Goal: Task Accomplishment & Management: Use online tool/utility

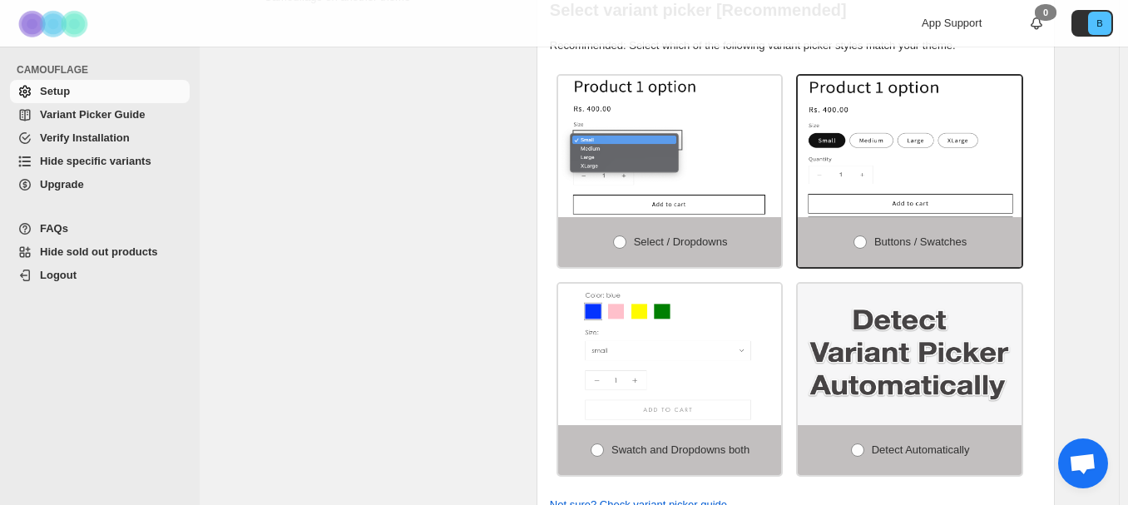
scroll to position [416, 0]
click at [129, 116] on span "Variant Picker Guide" at bounding box center [92, 114] width 105 height 12
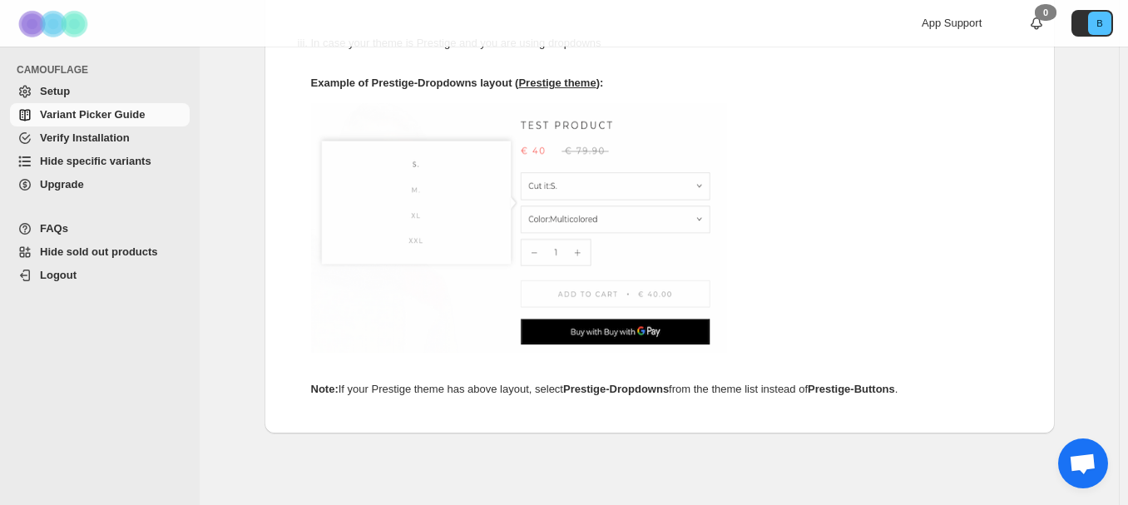
scroll to position [999, 0]
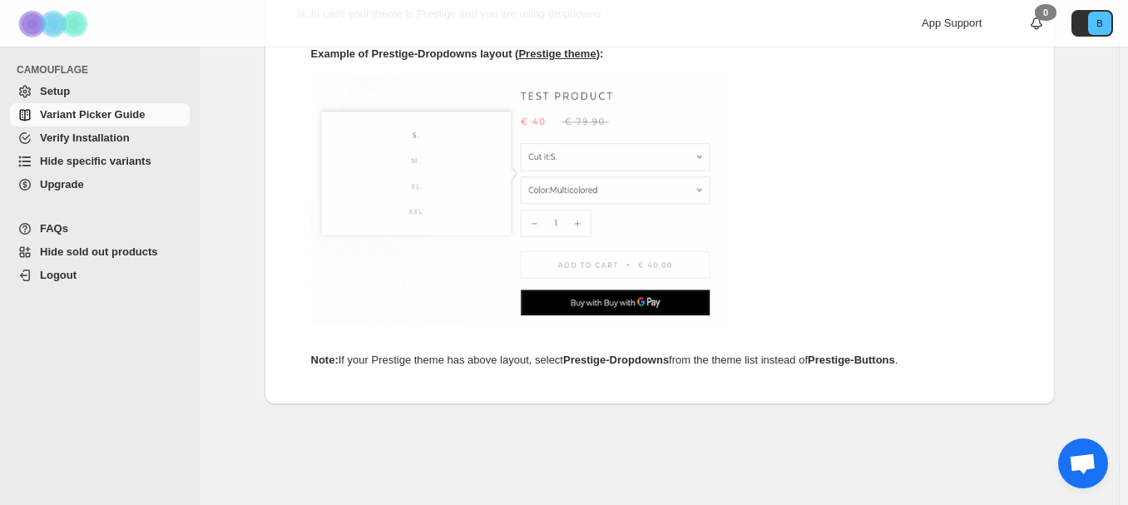
click at [72, 94] on span "Setup" at bounding box center [113, 91] width 146 height 17
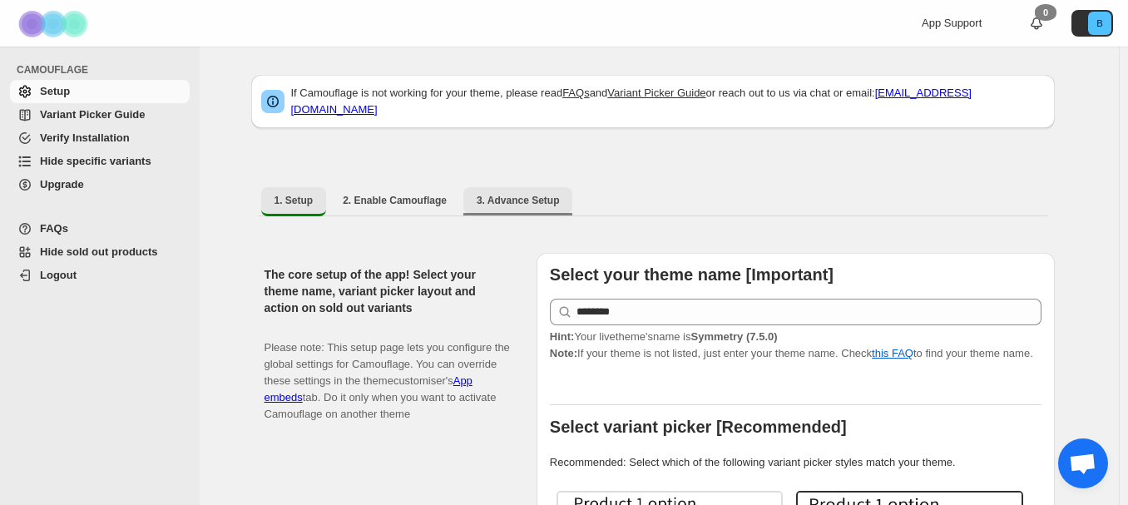
click at [522, 194] on span "3. Advance Setup" at bounding box center [518, 200] width 83 height 13
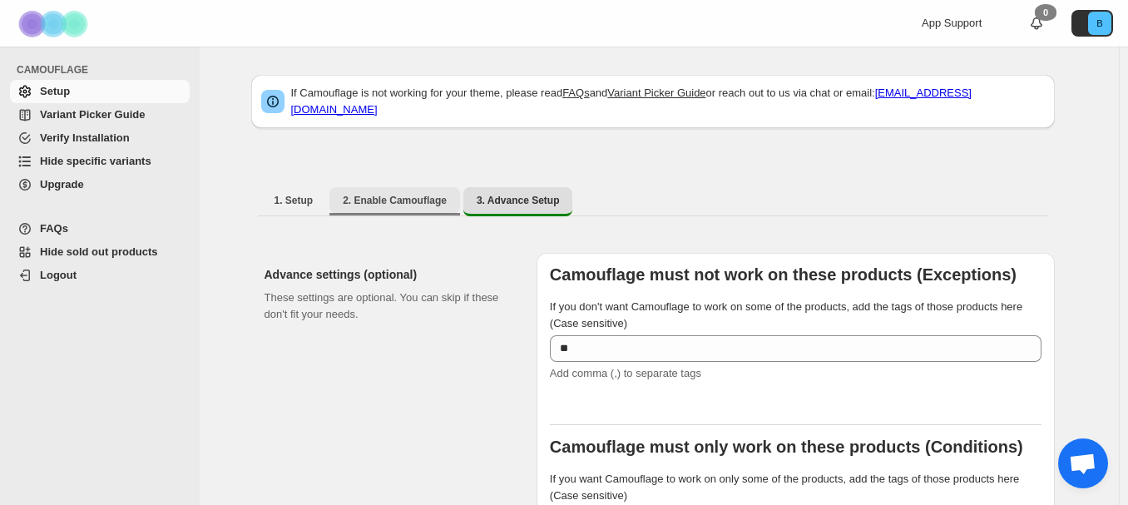
click at [377, 203] on button "2. Enable Camouflage" at bounding box center [395, 200] width 131 height 27
select select "**********"
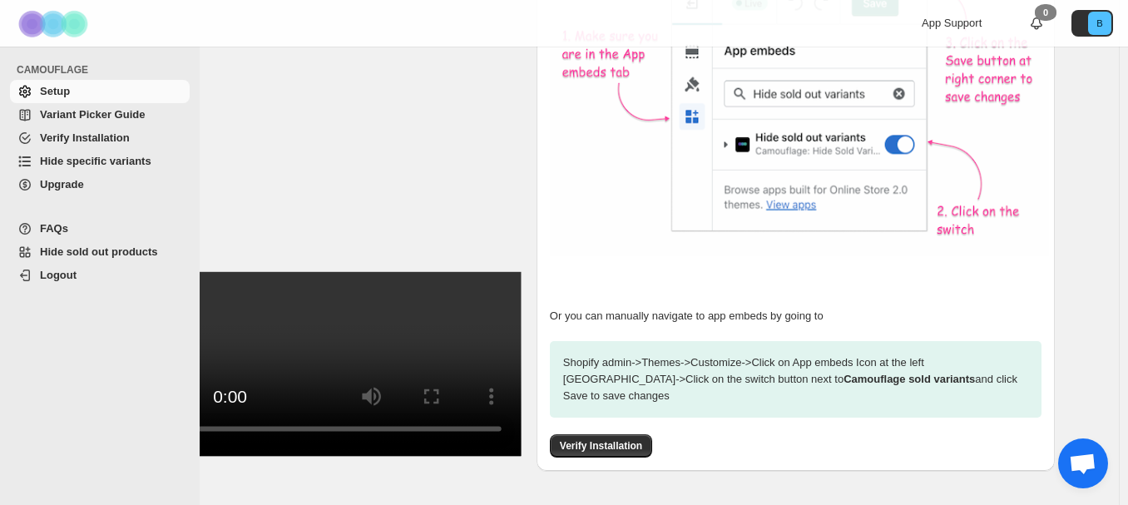
scroll to position [483, 0]
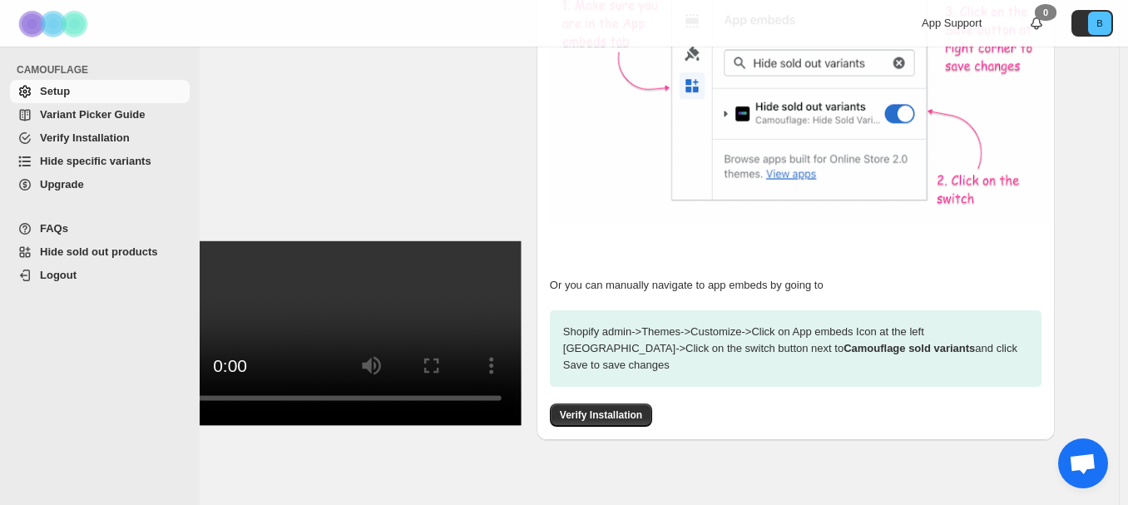
click at [126, 163] on span "Hide specific variants" at bounding box center [96, 161] width 112 height 12
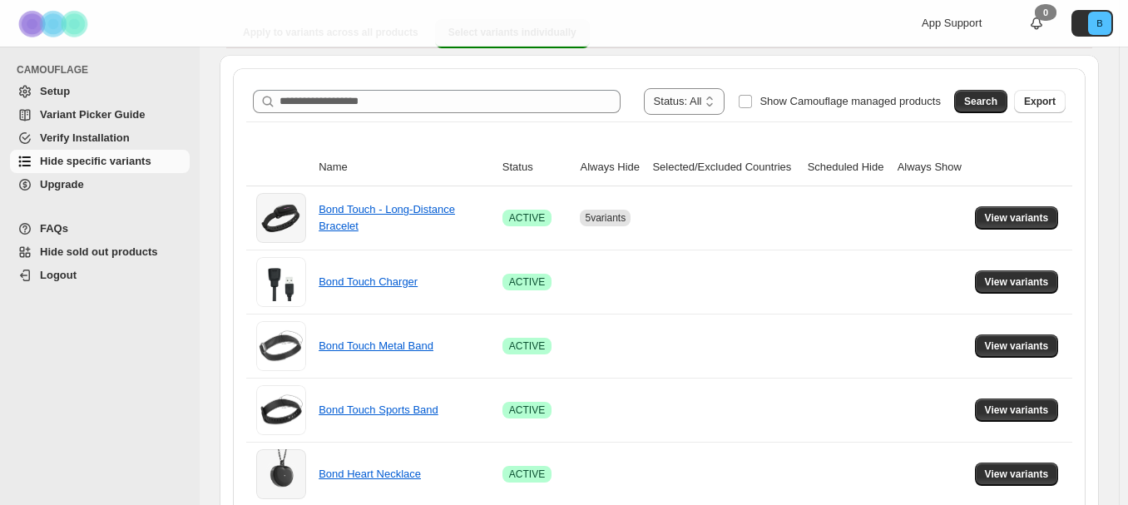
scroll to position [166, 0]
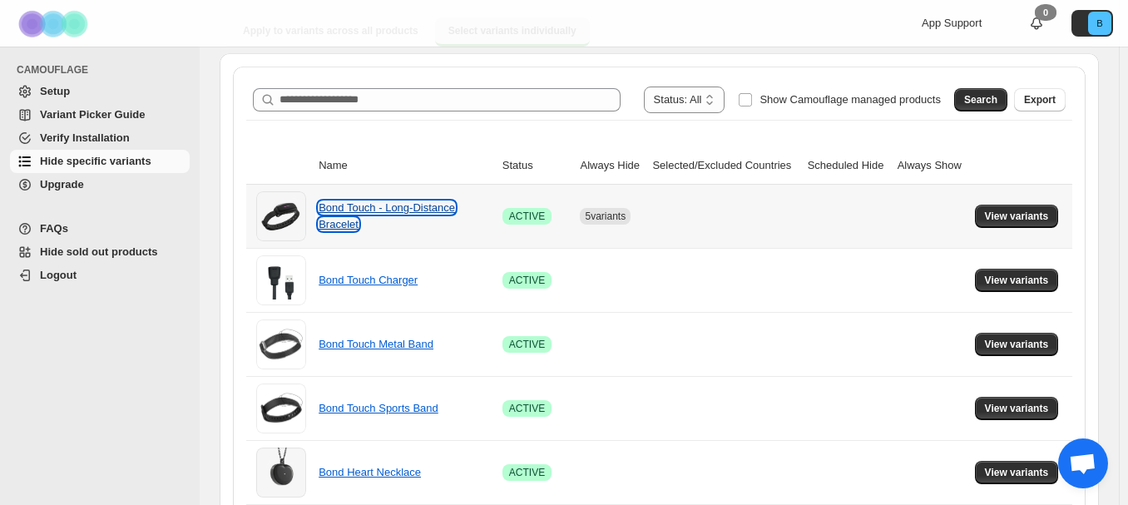
click at [400, 208] on link "Bond Touch - Long-Distance Bracelet" at bounding box center [387, 215] width 136 height 29
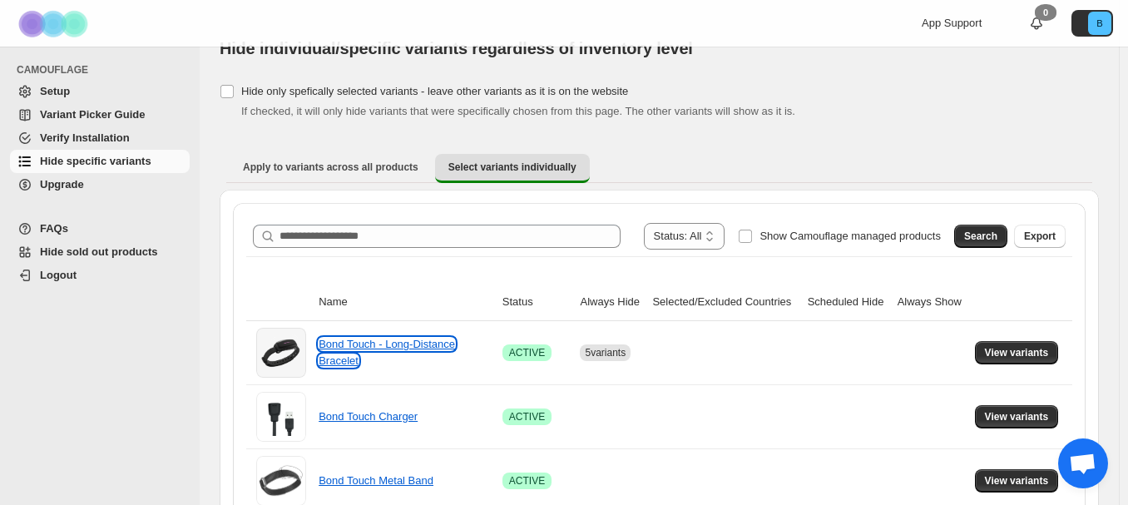
scroll to position [83, 0]
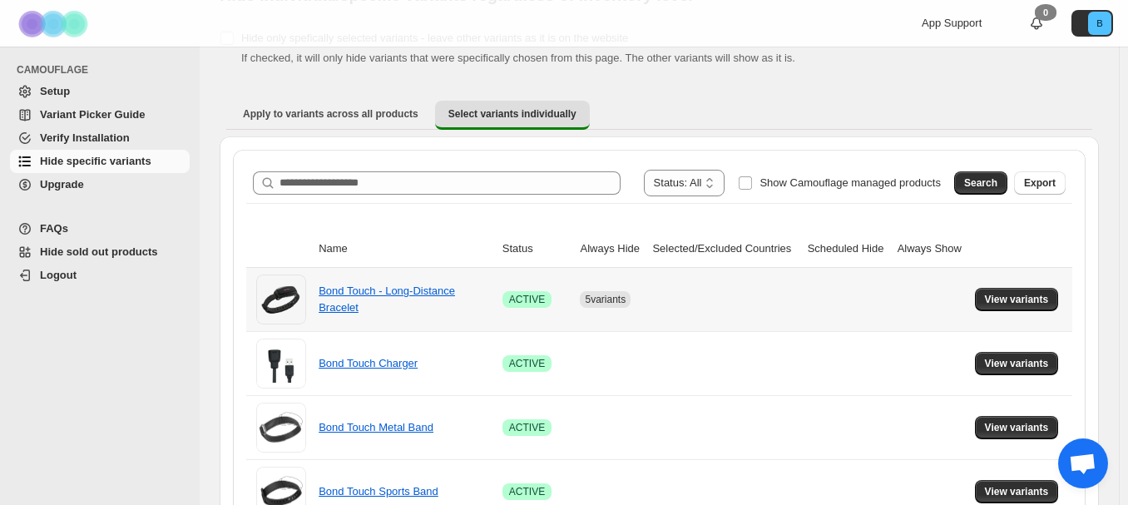
click at [642, 295] on div "5 variants" at bounding box center [605, 293] width 76 height 30
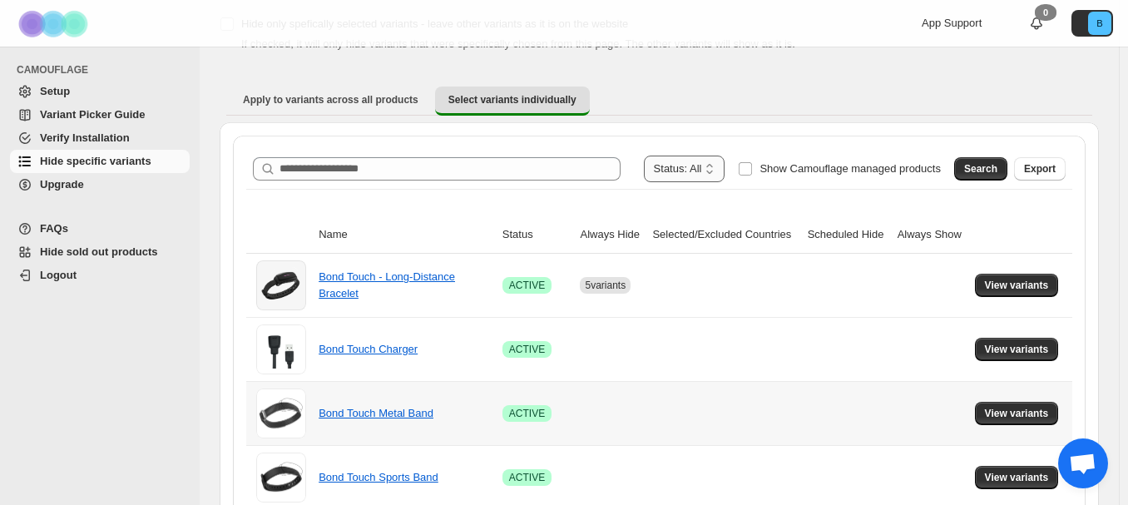
scroll to position [0, 0]
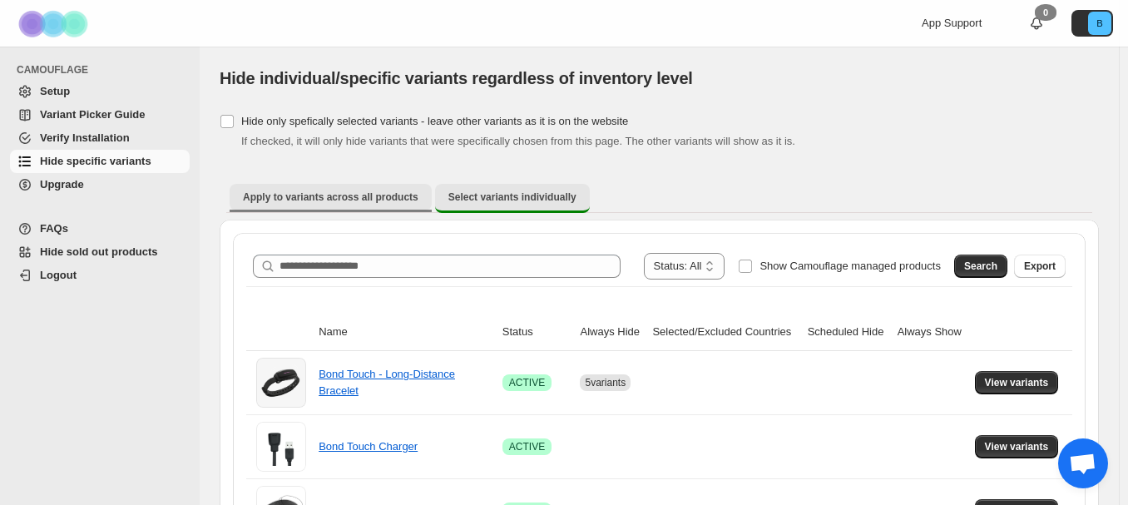
click at [327, 205] on button "Apply to variants across all products" at bounding box center [331, 197] width 202 height 27
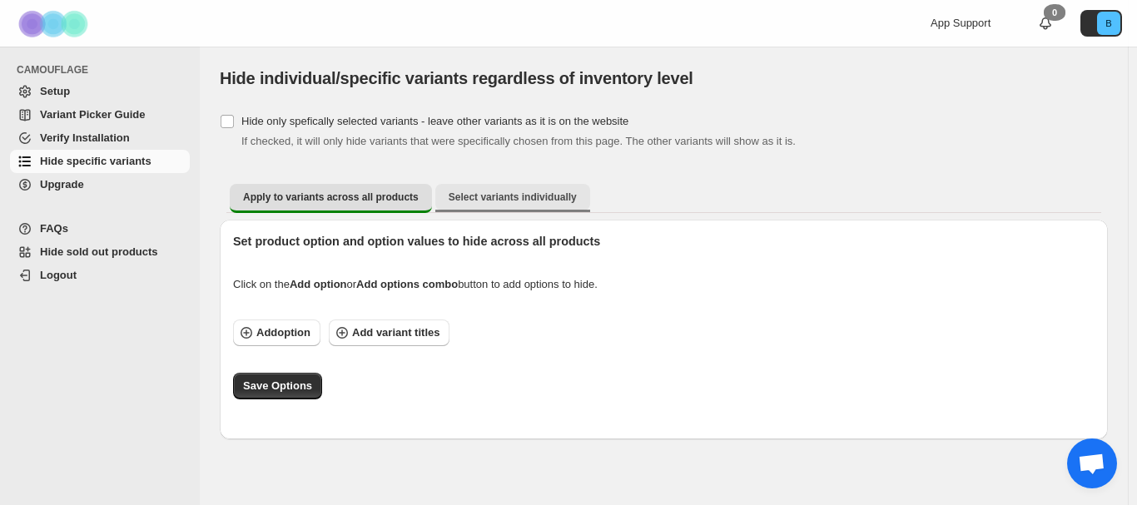
click at [483, 200] on span "Select variants individually" at bounding box center [513, 197] width 128 height 13
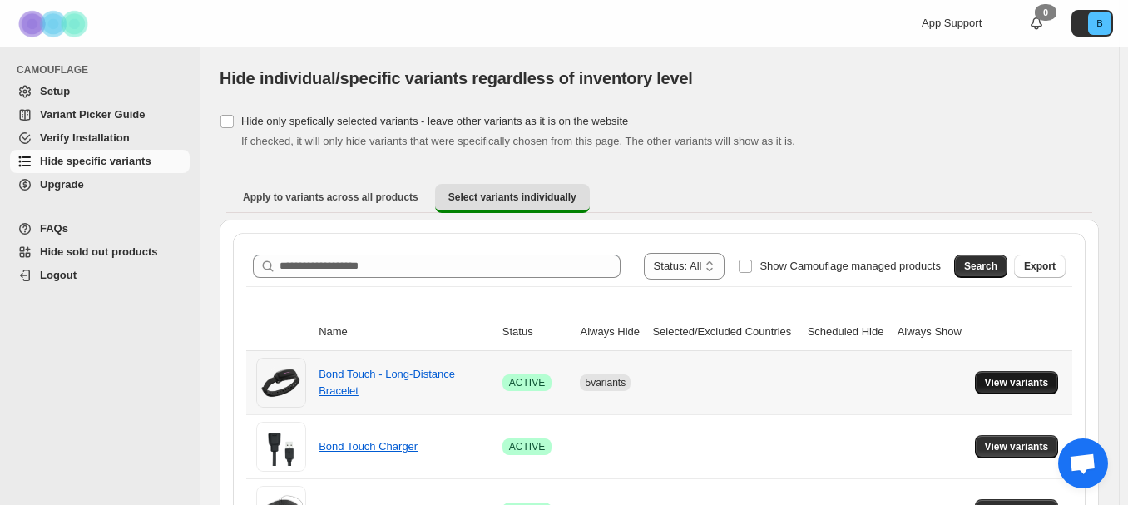
click at [1037, 384] on span "View variants" at bounding box center [1017, 382] width 64 height 13
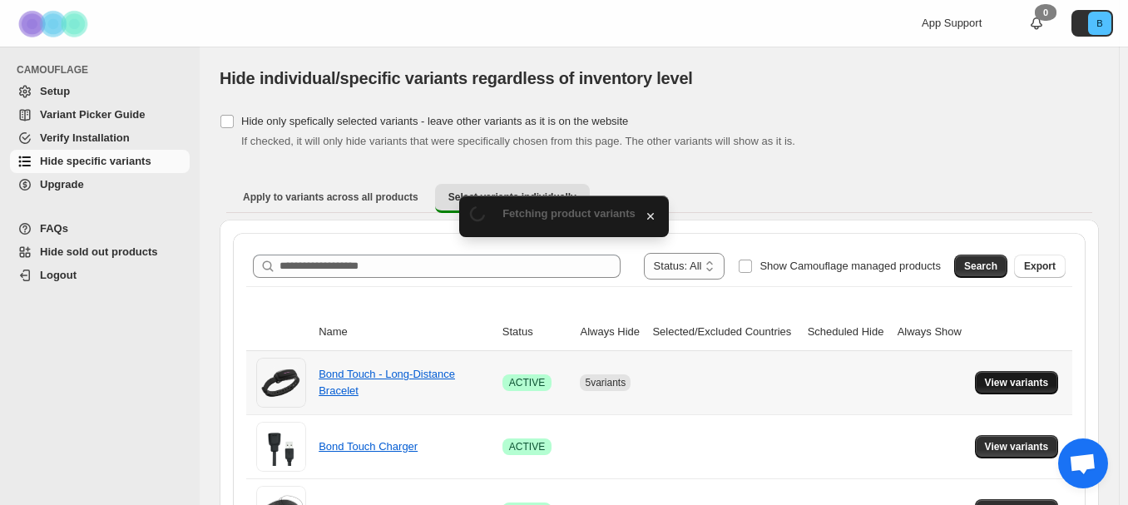
click at [1037, 384] on span "View variants" at bounding box center [1017, 382] width 64 height 13
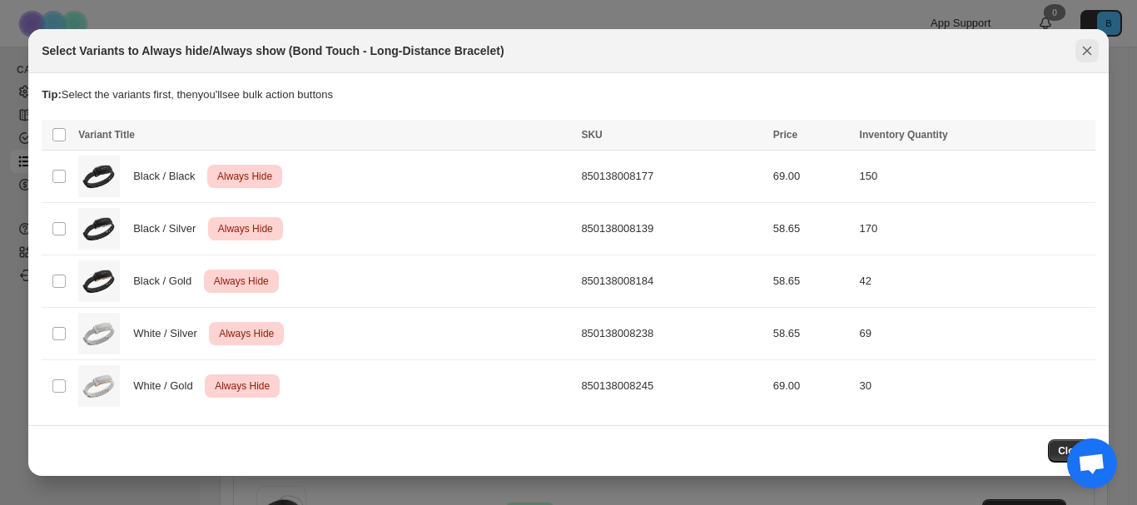
click at [1086, 54] on icon "Close" at bounding box center [1087, 50] width 17 height 17
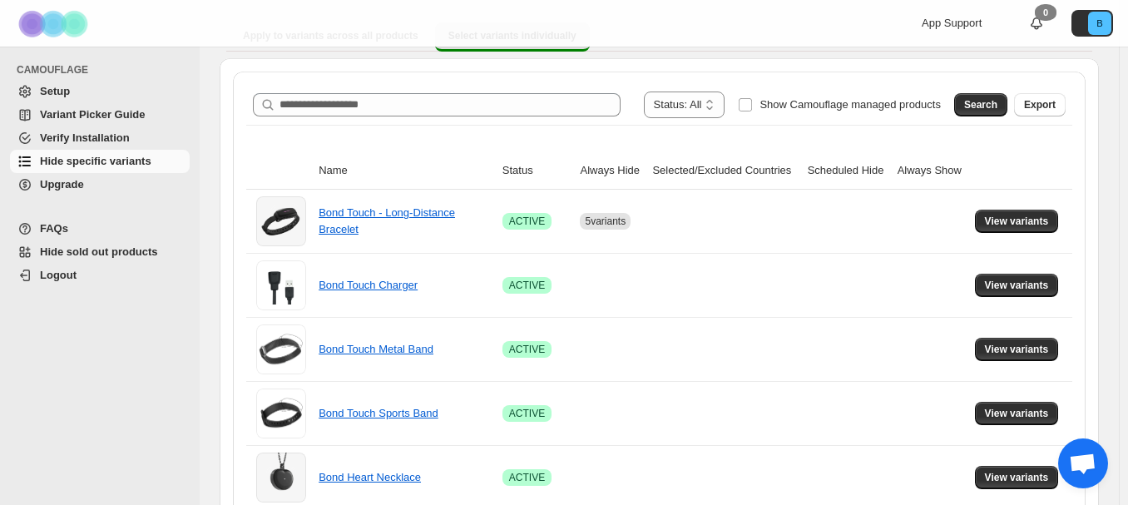
scroll to position [250, 0]
